Goal: Information Seeking & Learning: Compare options

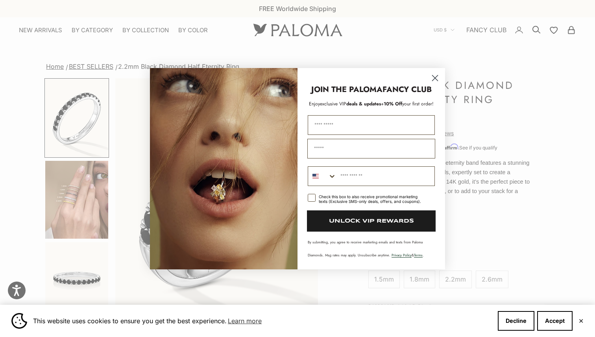
click at [436, 77] on circle "Close dialog" at bounding box center [435, 77] width 13 height 13
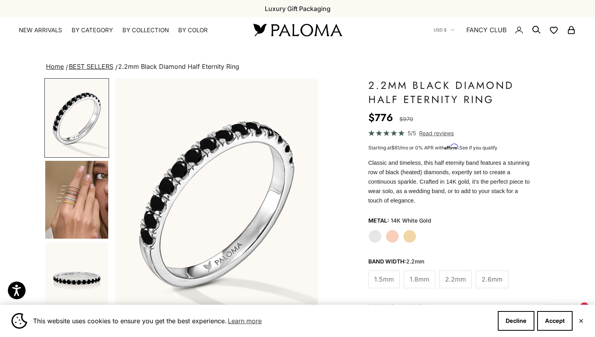
click at [314, 34] on img at bounding box center [297, 30] width 95 height 17
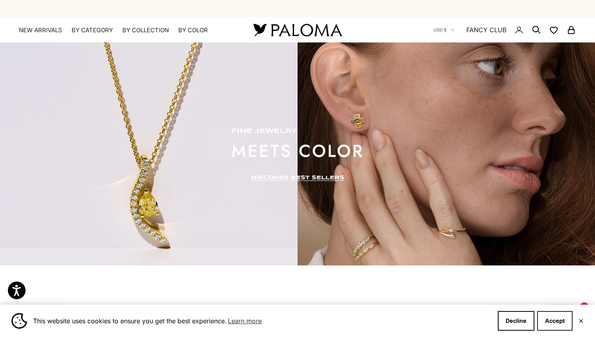
click at [565, 318] on button "Accept" at bounding box center [555, 321] width 35 height 20
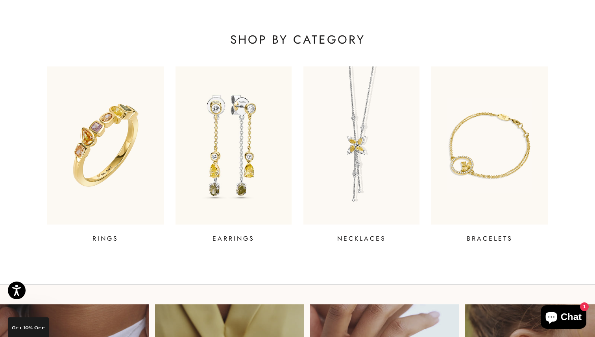
scroll to position [308, 0]
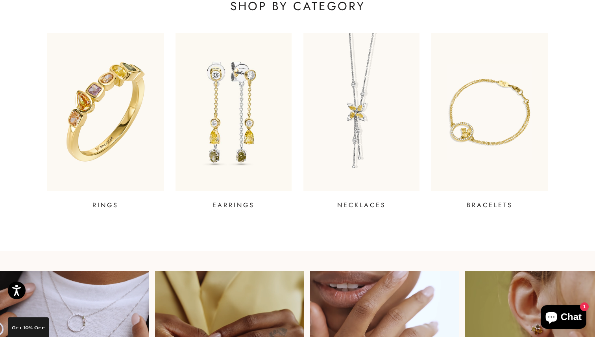
click at [137, 118] on img at bounding box center [105, 112] width 139 height 190
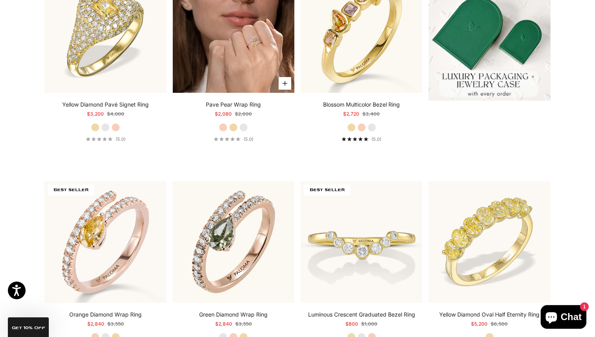
scroll to position [337, 0]
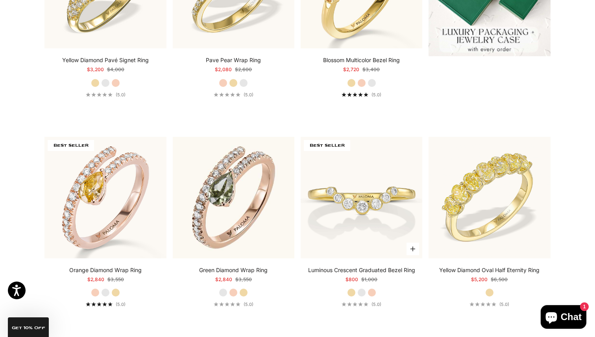
click at [371, 293] on label "Rose Gold" at bounding box center [372, 293] width 9 height 9
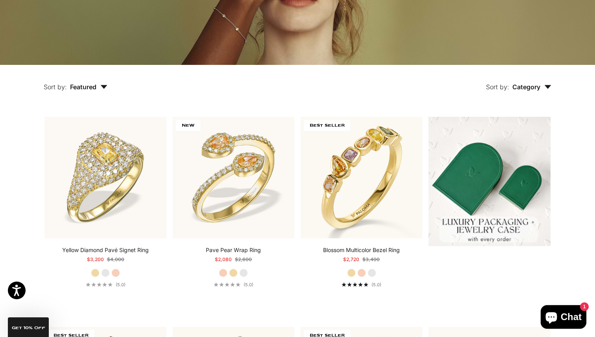
scroll to position [0, 0]
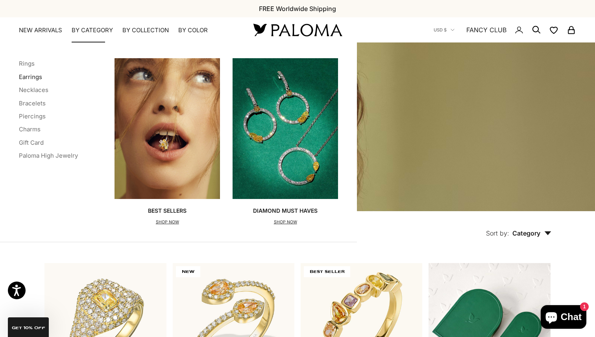
click at [35, 77] on link "Earrings" at bounding box center [30, 76] width 23 height 7
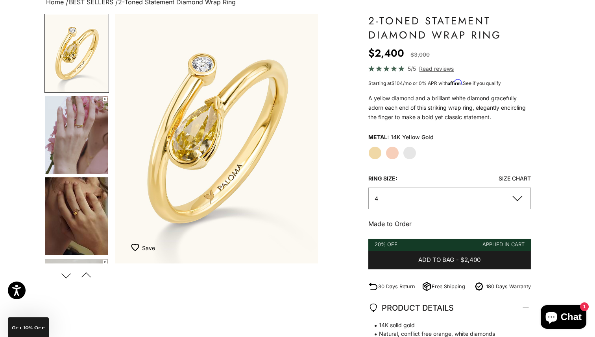
scroll to position [67, 0]
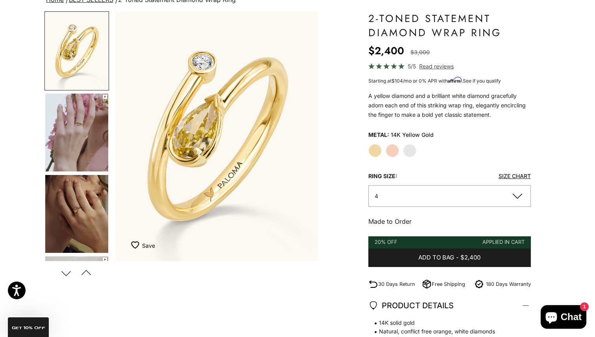
click at [94, 200] on img "Go to item 5" at bounding box center [76, 214] width 63 height 78
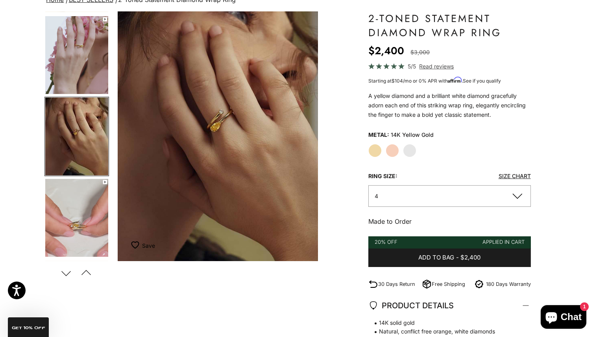
scroll to position [0, 424]
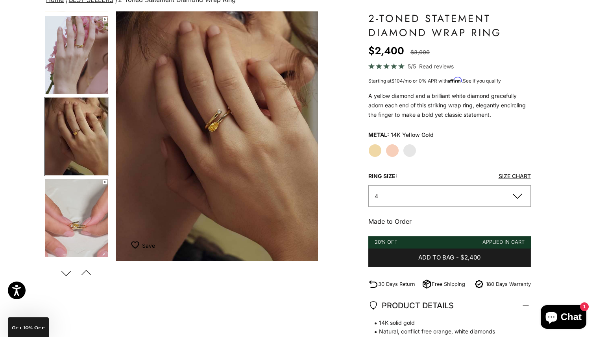
click at [88, 64] on img "Go to item 4" at bounding box center [76, 55] width 63 height 78
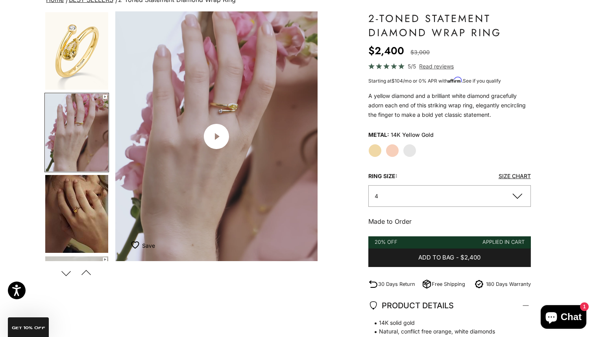
scroll to position [0, 212]
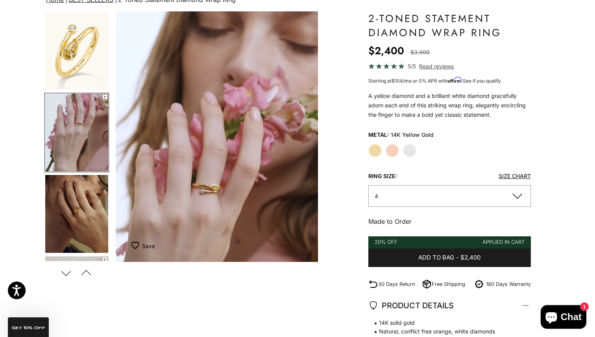
click at [442, 200] on button "4" at bounding box center [450, 196] width 163 height 22
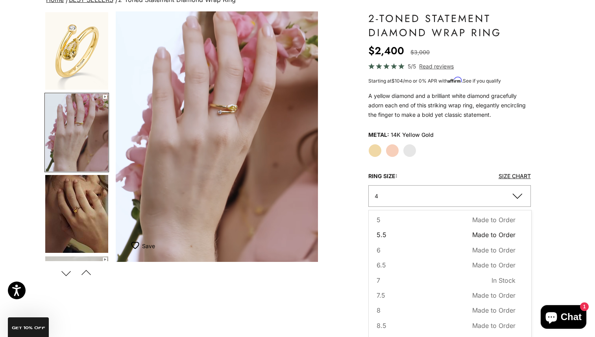
scroll to position [40, 0]
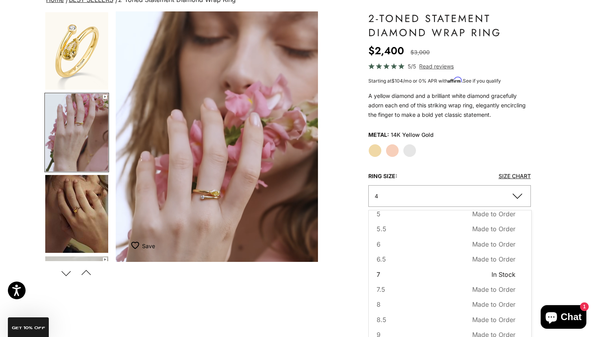
click at [399, 274] on button "7 In Stock Sold out" at bounding box center [446, 275] width 139 height 10
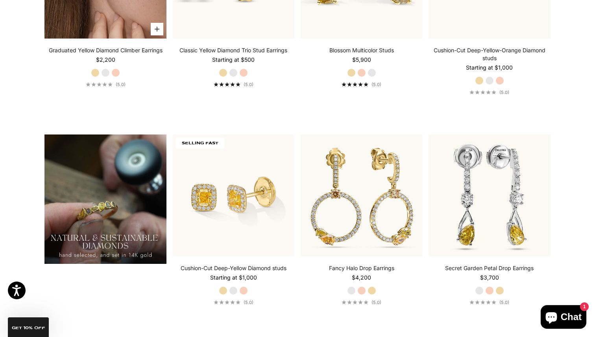
scroll to position [556, 0]
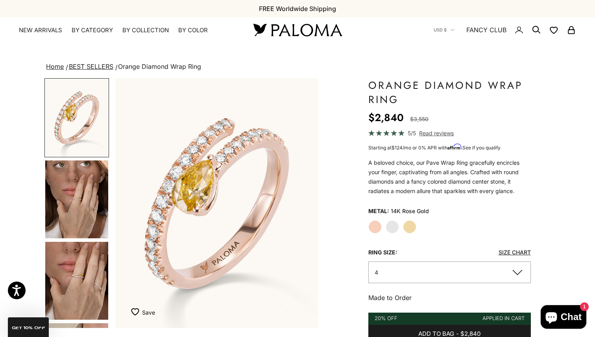
click at [102, 130] on img "Go to item 1" at bounding box center [76, 118] width 63 height 78
click at [96, 171] on img "Go to item 4" at bounding box center [76, 200] width 63 height 78
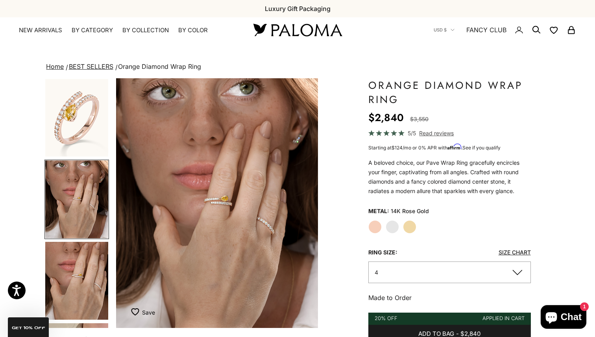
scroll to position [0, 212]
click at [67, 266] on img "Go to item 5" at bounding box center [76, 281] width 63 height 78
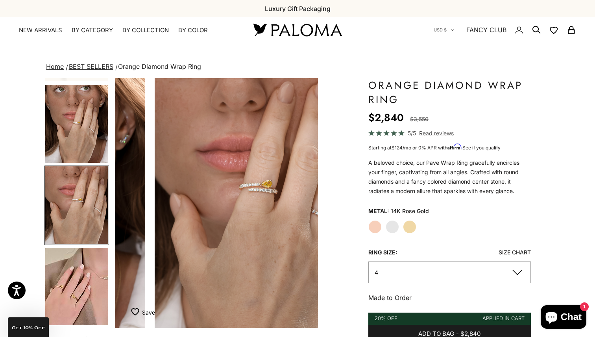
scroll to position [78, 0]
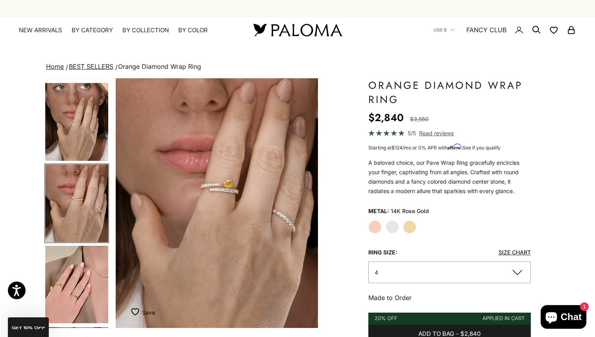
click at [67, 266] on img "Go to item 6" at bounding box center [76, 285] width 63 height 78
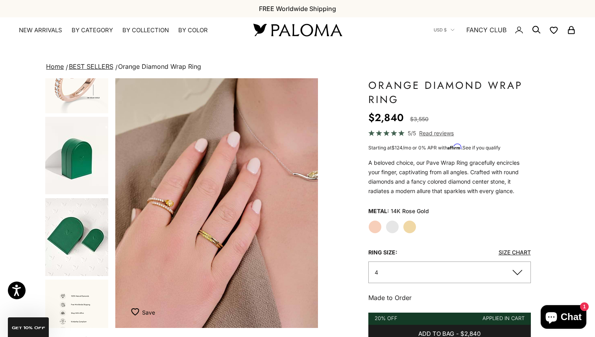
scroll to position [894, 0]
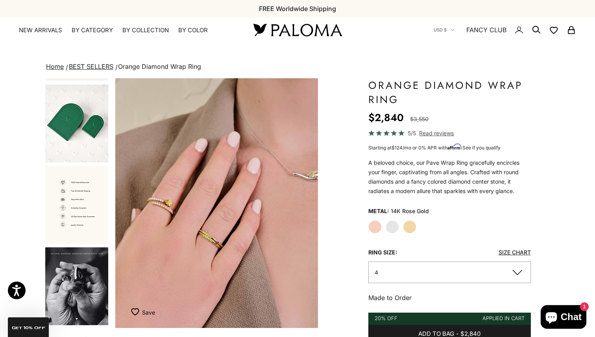
click at [67, 266] on img "Go to item 18" at bounding box center [76, 287] width 63 height 78
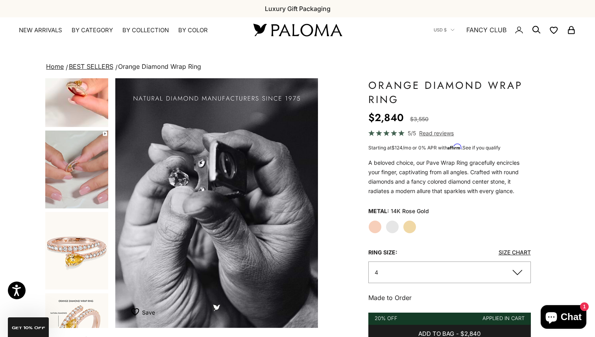
scroll to position [512, 0]
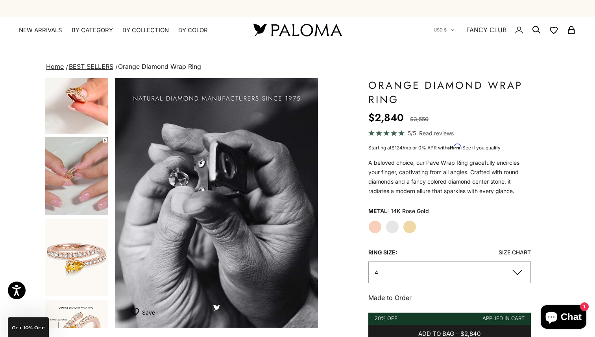
click at [67, 266] on img "Go to item 11" at bounding box center [76, 258] width 63 height 78
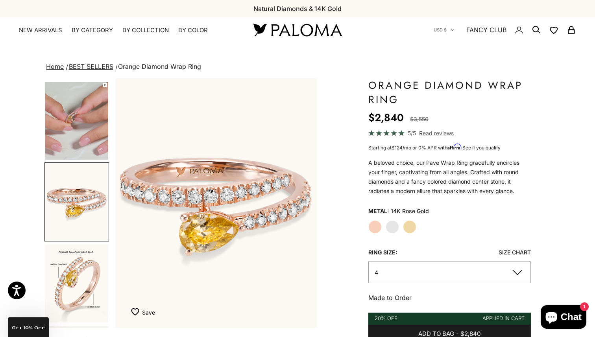
scroll to position [0, 1696]
click at [408, 230] on label "Yellow Gold" at bounding box center [409, 227] width 13 height 13
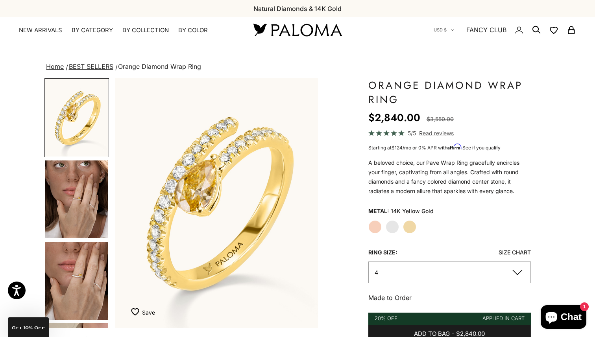
click at [408, 230] on label "Yellow Gold" at bounding box center [409, 227] width 13 height 13
click at [386, 229] on label "White Gold" at bounding box center [392, 227] width 13 height 13
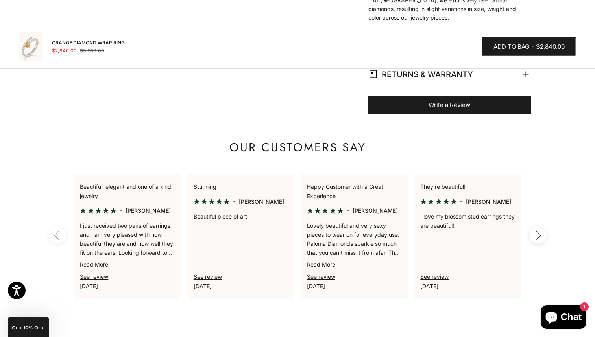
scroll to position [461, 0]
